Goal: Task Accomplishment & Management: Use online tool/utility

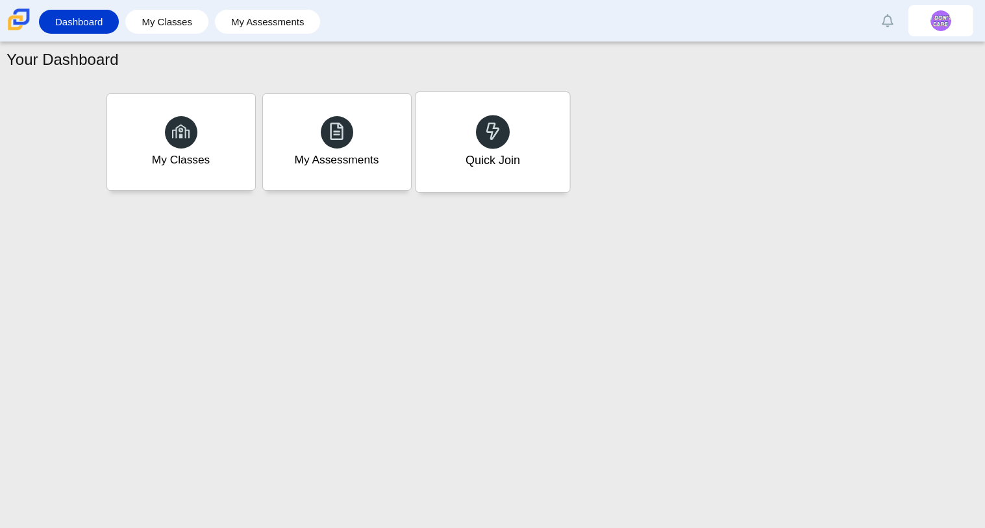
click at [487, 156] on div "Quick Join" at bounding box center [492, 160] width 55 height 17
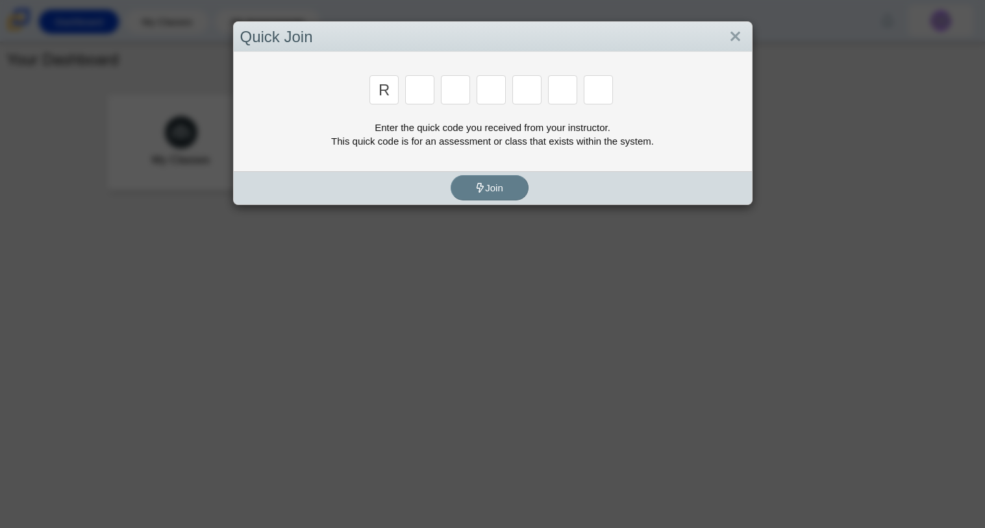
type input "r"
type input "c"
type input "g"
type input "2"
type input "9"
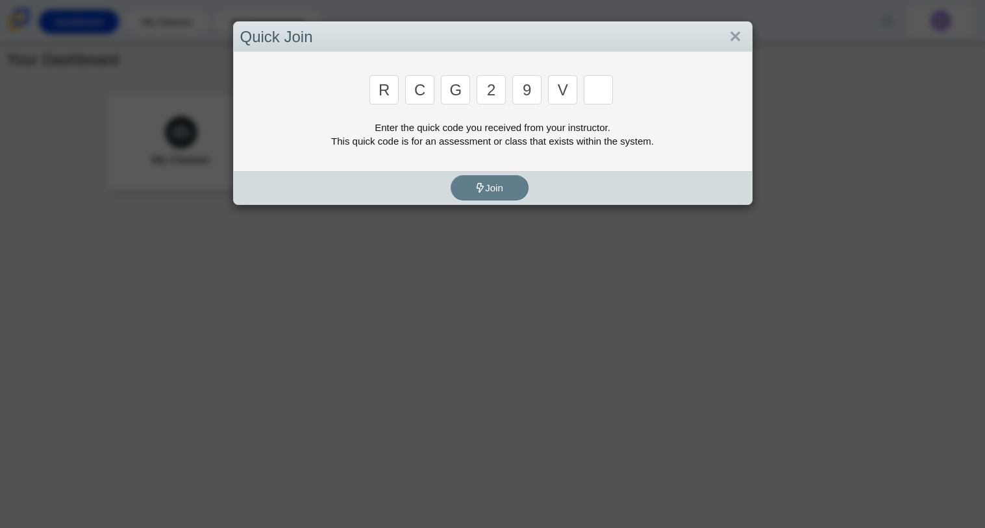
type input "v"
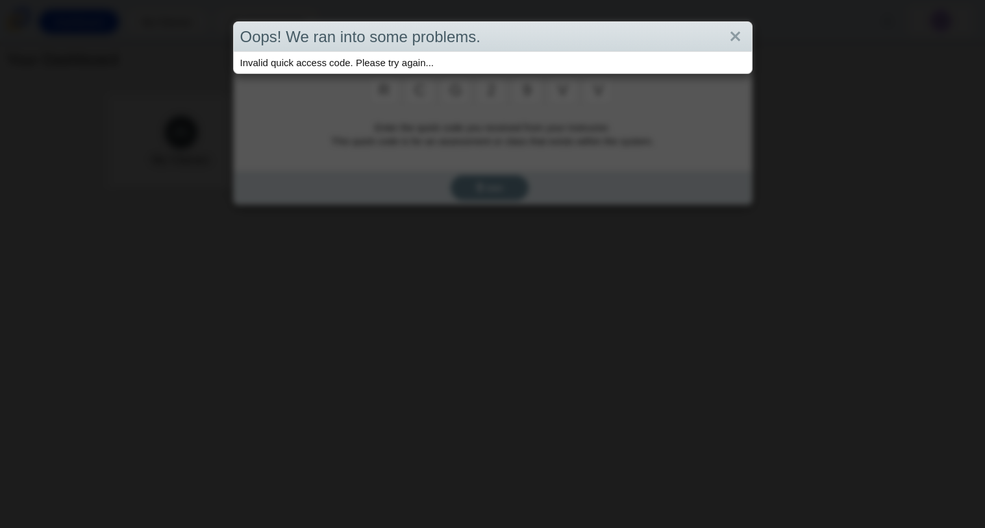
type input "v"
click at [560, 151] on div "Oops! We ran into some problems. Invalid quick access code. Please try again..." at bounding box center [492, 264] width 985 height 528
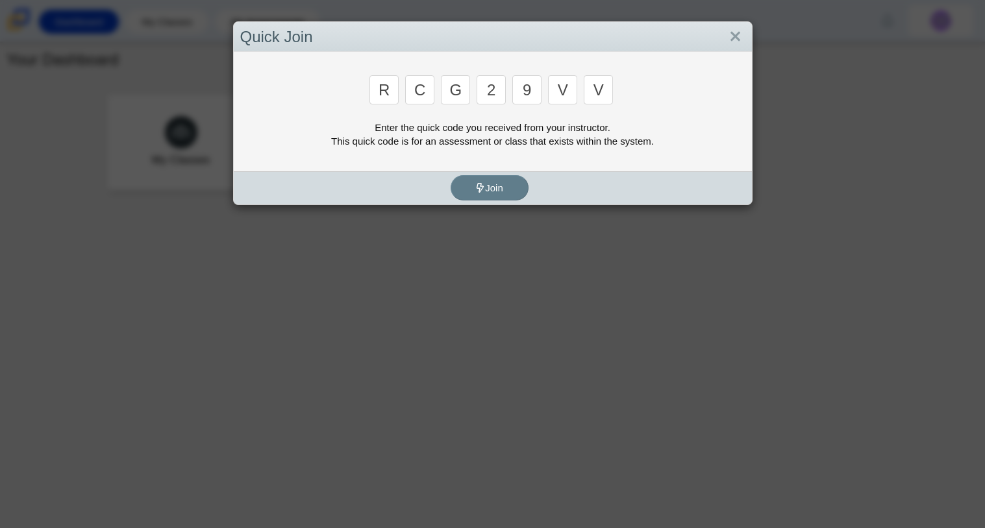
click at [604, 86] on input "v" at bounding box center [597, 89] width 29 height 29
type input "u"
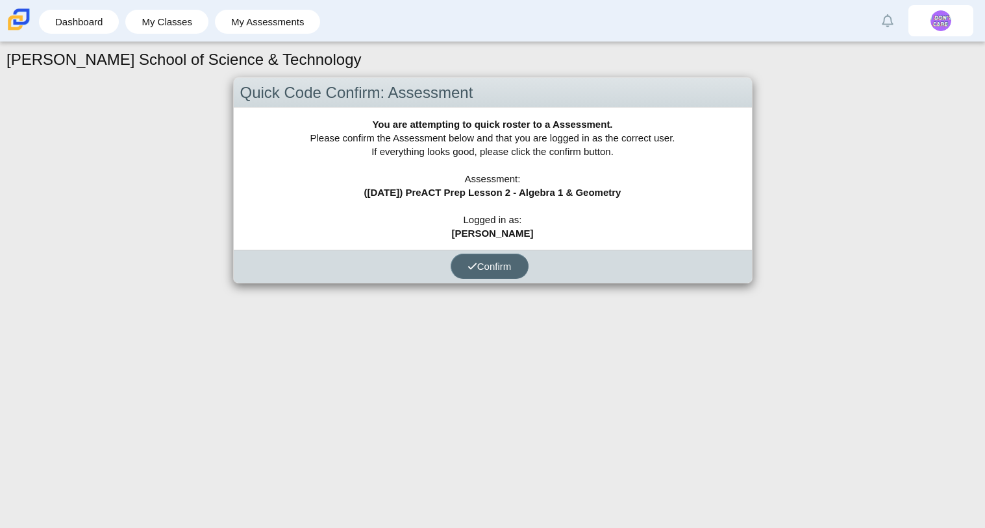
click at [490, 258] on button "Confirm" at bounding box center [489, 266] width 78 height 25
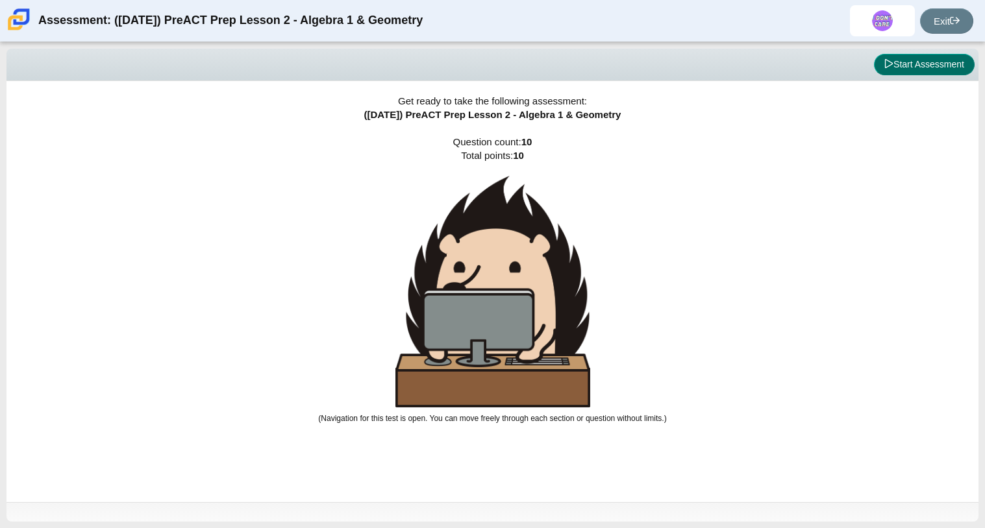
click at [916, 60] on button "Start Assessment" at bounding box center [924, 65] width 101 height 22
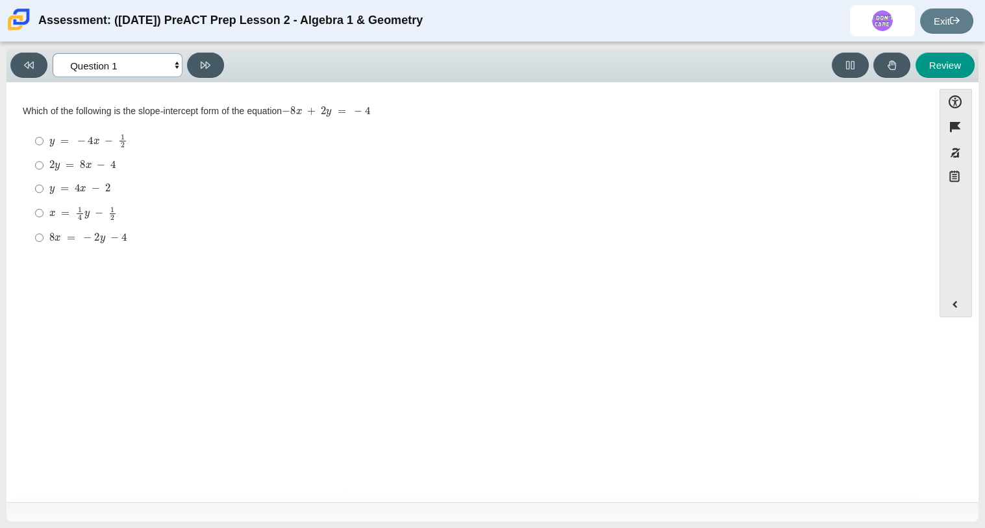
click at [173, 67] on select "Questions Question 1 Question 2 Question 3 Question 4 Question 5 Question 6 Que…" at bounding box center [118, 65] width 130 height 24
select select "ed62e223-81bd-4cbf-ab48-ab975844bd1f"
click at [53, 53] on select "Questions Question 1 Question 2 Question 3 Question 4 Question 5 Question 6 Que…" at bounding box center [118, 65] width 130 height 24
click at [36, 140] on input "8 3 8 thirds" at bounding box center [39, 141] width 8 height 25
radio input "true"
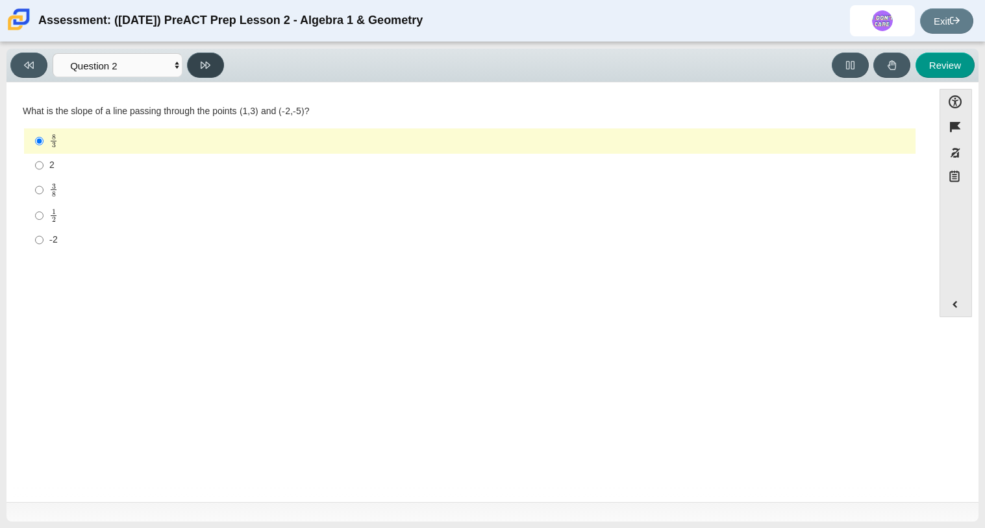
click at [206, 66] on icon at bounding box center [206, 65] width 10 height 7
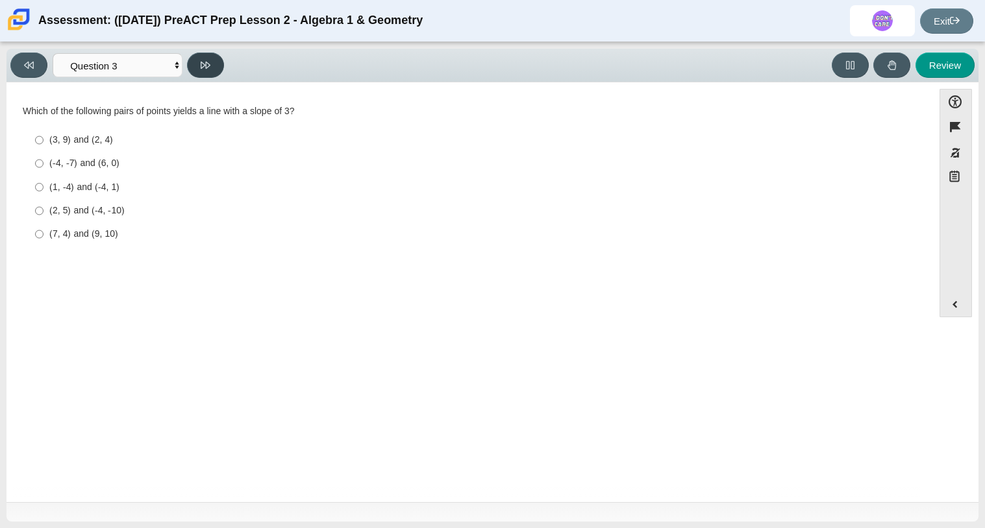
click at [204, 66] on icon at bounding box center [206, 65] width 10 height 10
select select "89427bb7-e313-4f00-988f-8b8255897029"
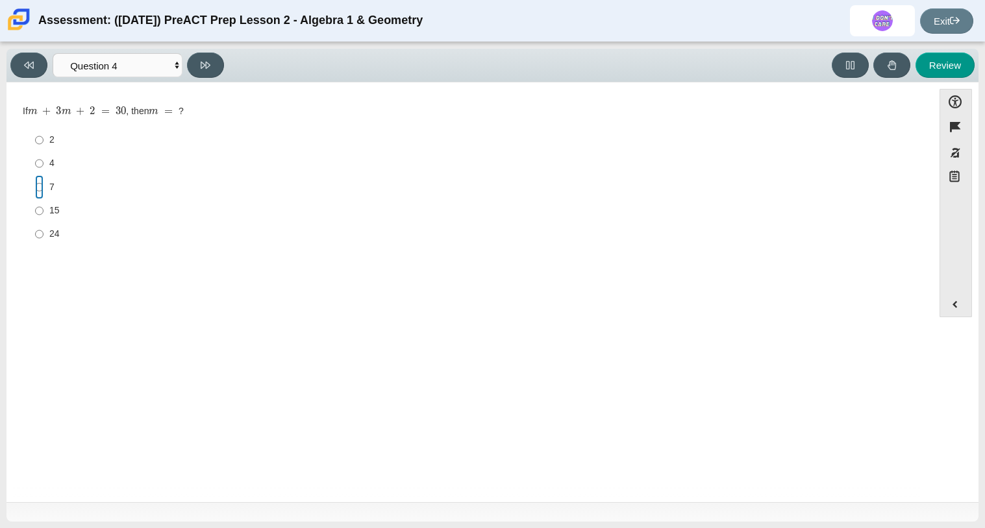
click at [37, 195] on input "7 7" at bounding box center [39, 186] width 8 height 23
radio input "true"
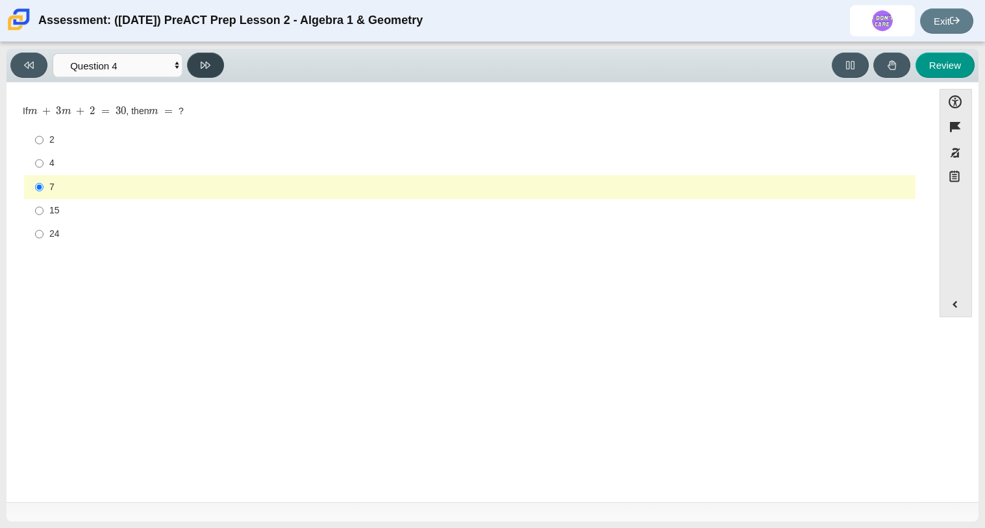
click at [206, 60] on icon at bounding box center [206, 65] width 10 height 10
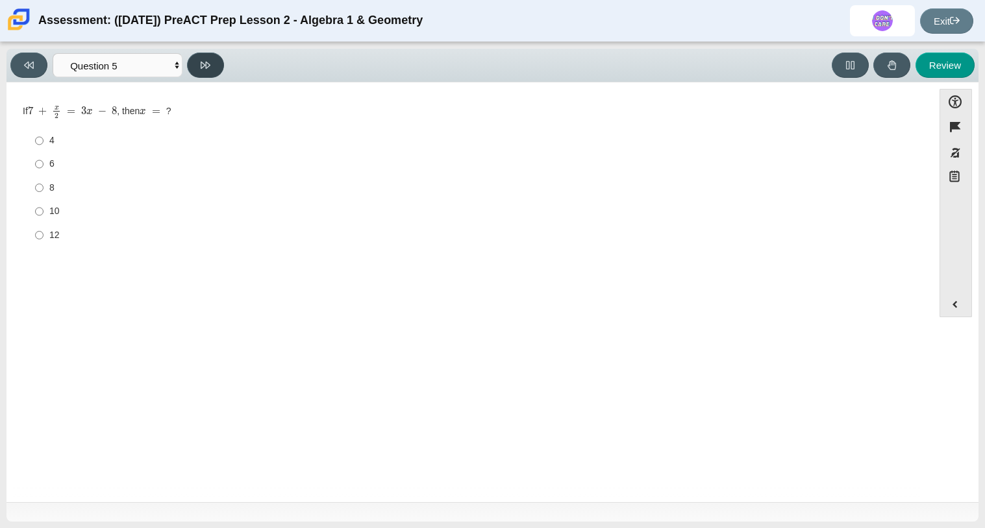
click at [206, 60] on icon at bounding box center [206, 65] width 10 height 10
click at [209, 64] on icon at bounding box center [206, 65] width 10 height 10
select select "14773eaf-2ca1-47ae-afe7-a624a56f34b3"
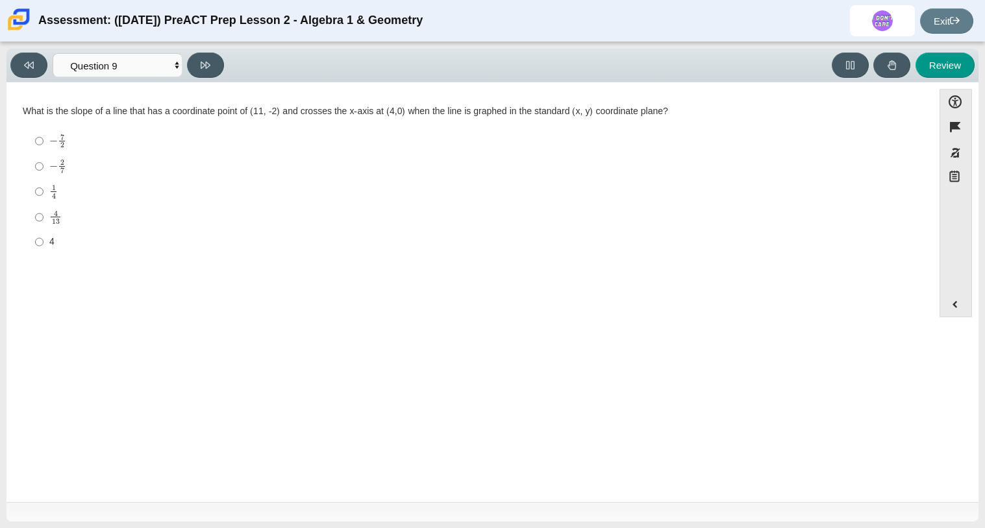
click at [50, 164] on mjx-c "Assessment items" at bounding box center [53, 166] width 8 height 7
click at [43, 164] on input "− 2 7 negative 2 sevenths" at bounding box center [39, 166] width 8 height 25
radio input "true"
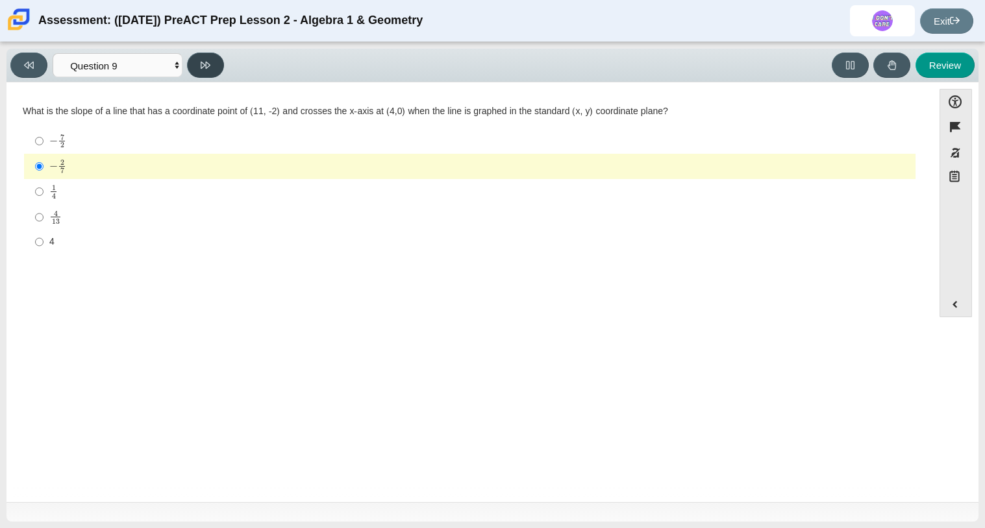
click at [206, 65] on icon at bounding box center [206, 65] width 10 height 7
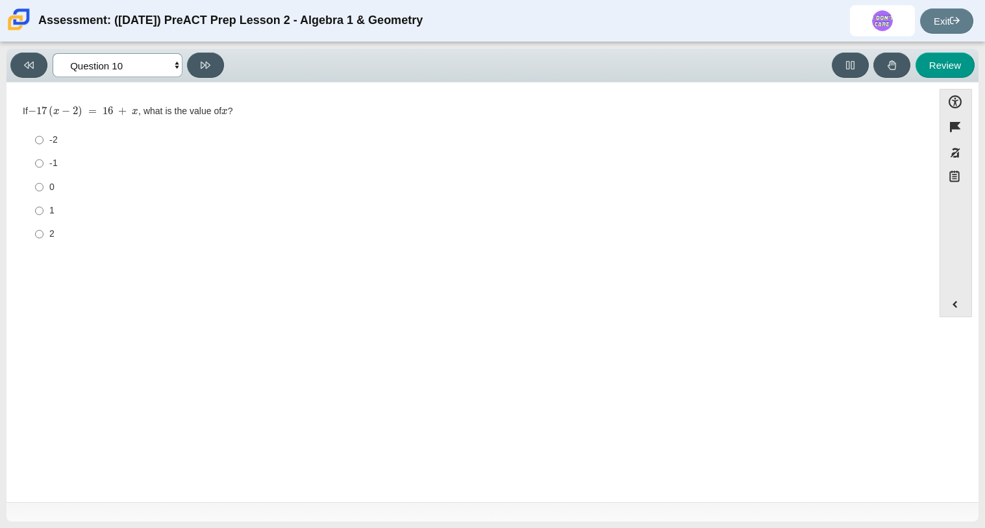
click at [176, 64] on select "Questions Question 1 Question 2 Question 3 Question 4 Question 5 Question 6 Que…" at bounding box center [118, 65] width 130 height 24
click at [53, 53] on select "Questions Question 1 Question 2 Question 3 Question 4 Question 5 Question 6 Que…" at bounding box center [118, 65] width 130 height 24
click at [208, 65] on icon at bounding box center [206, 65] width 10 height 10
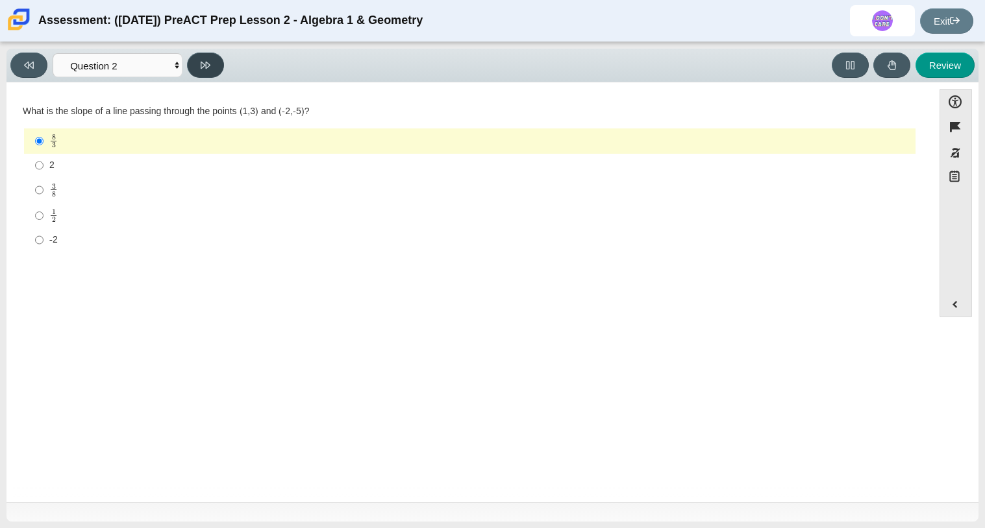
click at [208, 65] on icon at bounding box center [206, 65] width 10 height 10
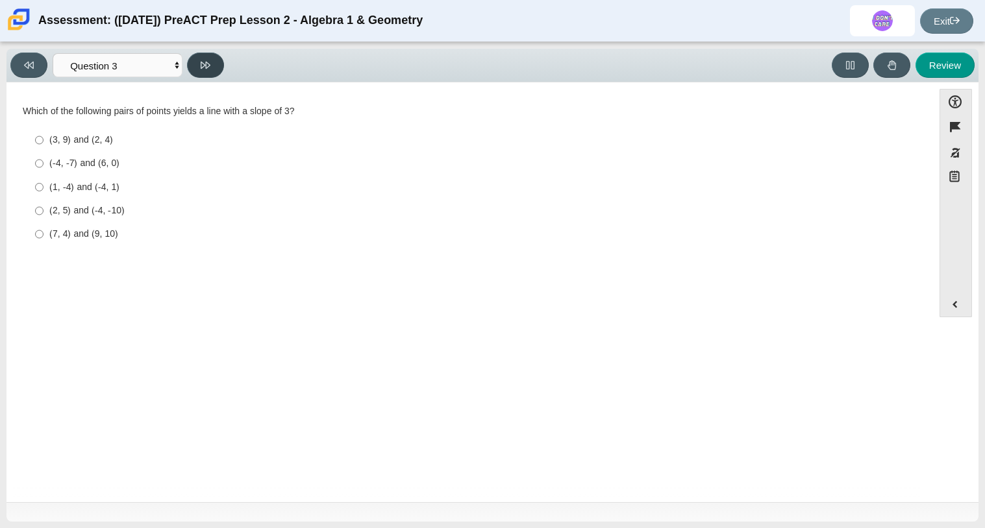
click at [208, 65] on icon at bounding box center [206, 65] width 10 height 10
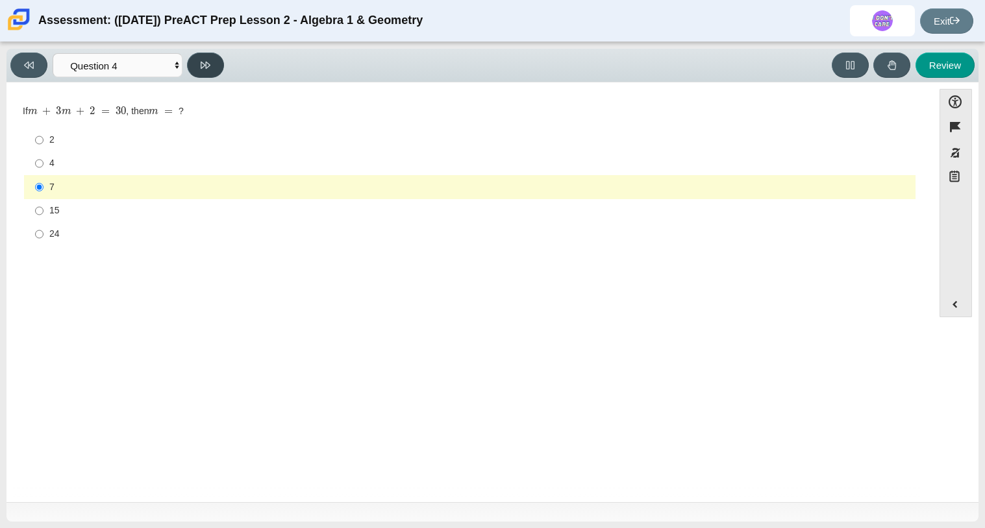
click at [208, 65] on icon at bounding box center [206, 65] width 10 height 10
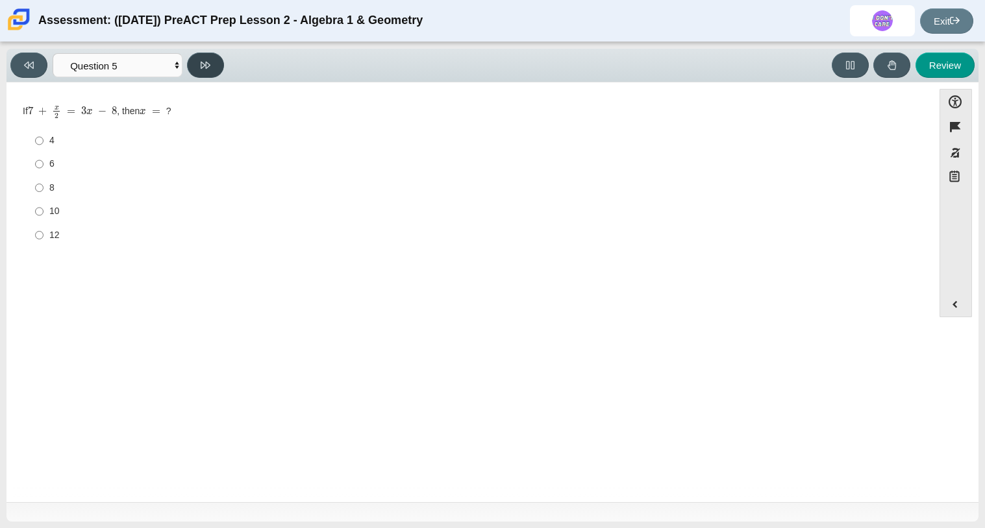
click at [206, 60] on icon at bounding box center [206, 65] width 10 height 10
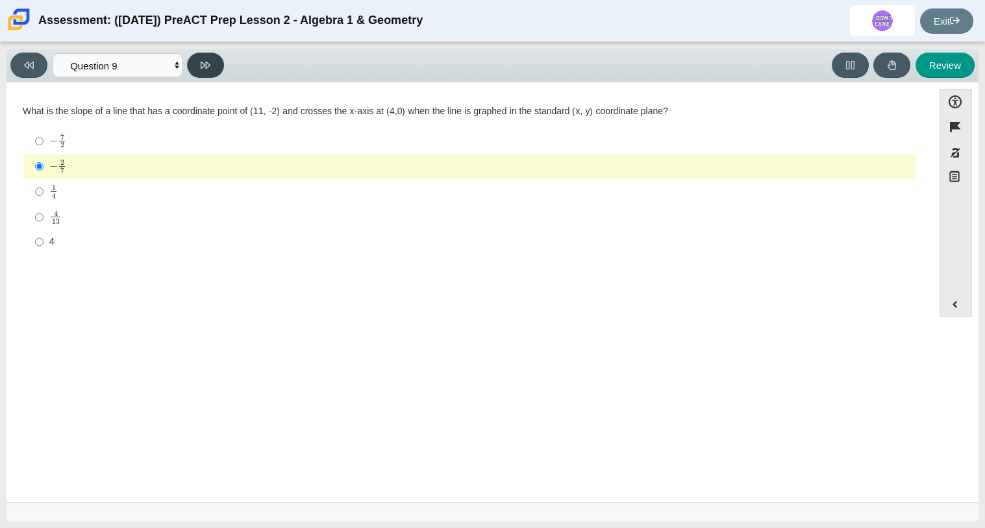
click at [206, 60] on icon at bounding box center [206, 65] width 10 height 10
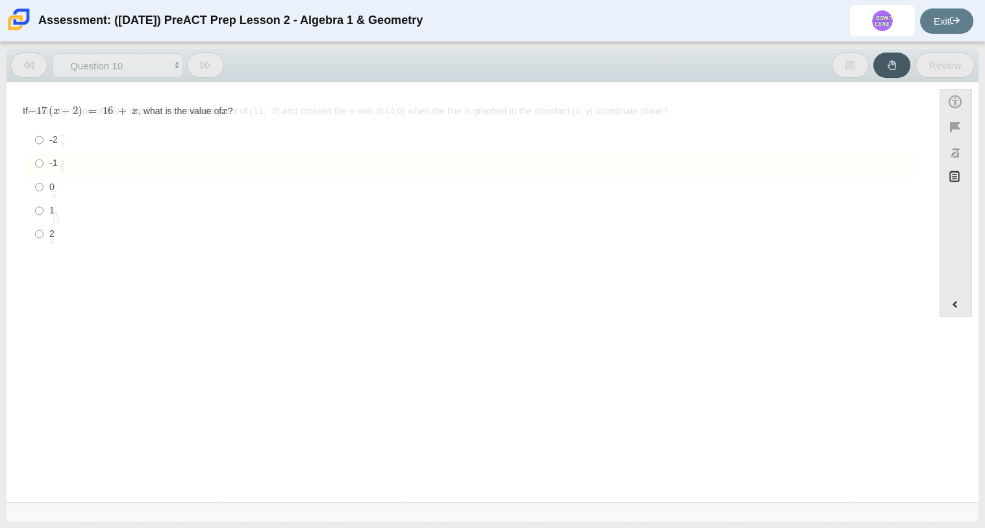
click at [206, 60] on icon at bounding box center [206, 65] width 10 height 10
select select "review"
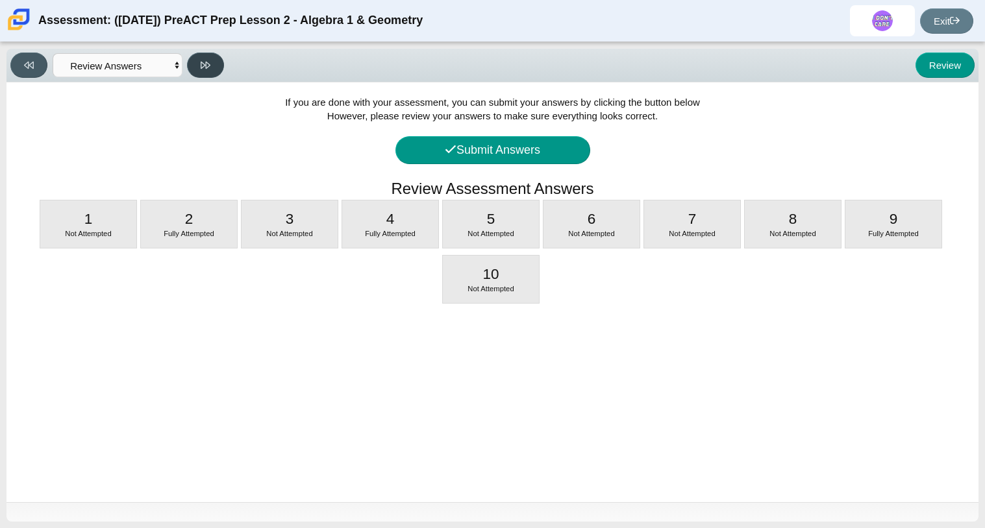
click at [206, 60] on icon at bounding box center [206, 65] width 10 height 10
click at [445, 151] on icon at bounding box center [450, 149] width 10 height 8
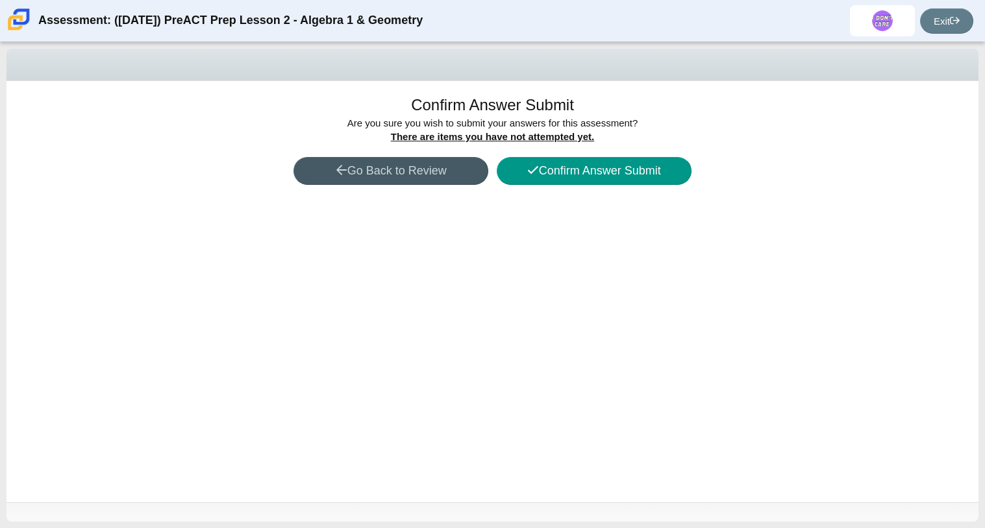
click at [556, 154] on div "Confirm Answer Submit Are you sure you with to submit your answers for this ass…" at bounding box center [492, 291] width 972 height 421
click at [558, 157] on button "Confirm Answer Submit" at bounding box center [594, 171] width 195 height 28
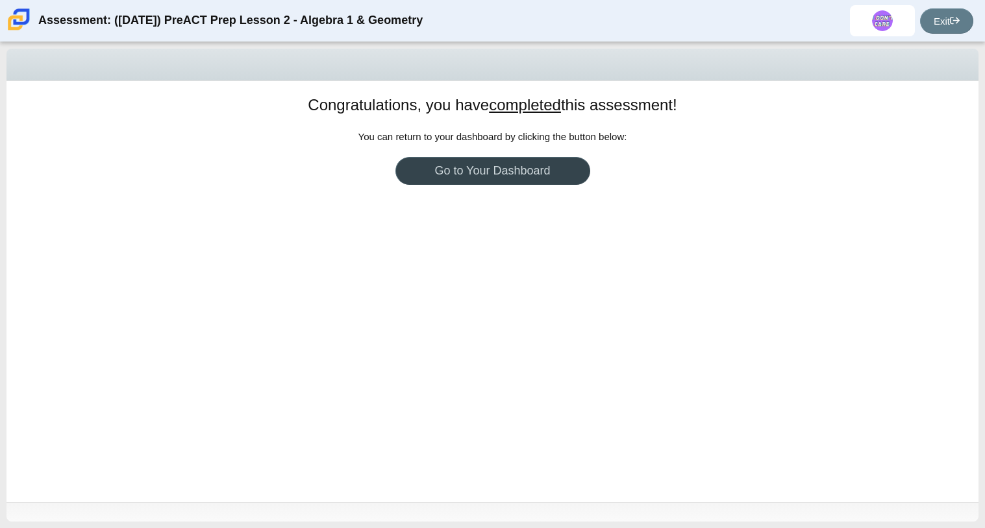
click at [549, 164] on link "Go to Your Dashboard" at bounding box center [492, 171] width 195 height 28
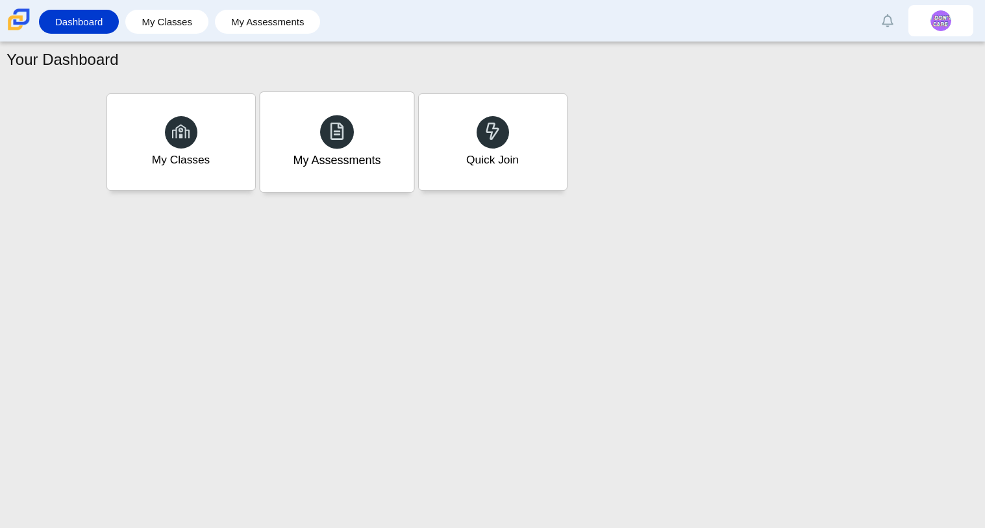
click at [302, 180] on div "My Assessments" at bounding box center [337, 142] width 154 height 100
